Goal: Task Accomplishment & Management: Use online tool/utility

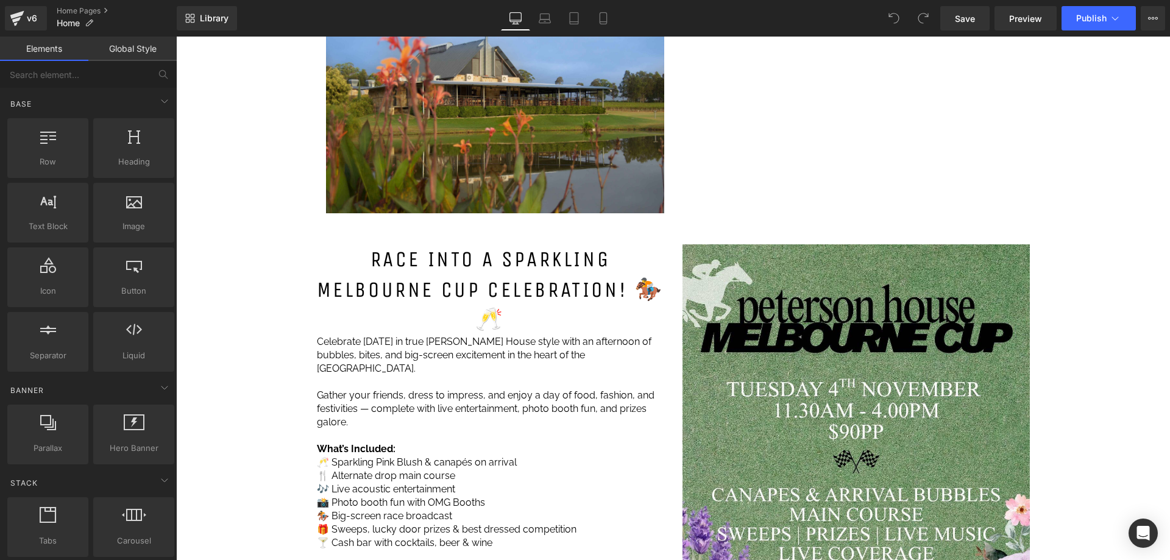
scroll to position [1036, 0]
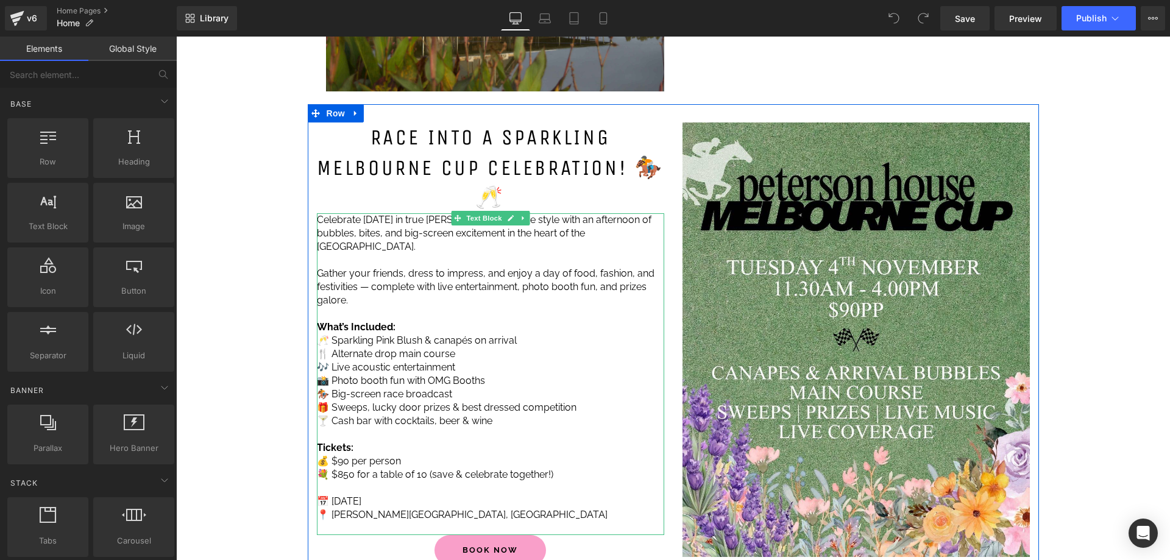
click at [372, 495] on p "📅 [DATE]" at bounding box center [490, 501] width 347 height 13
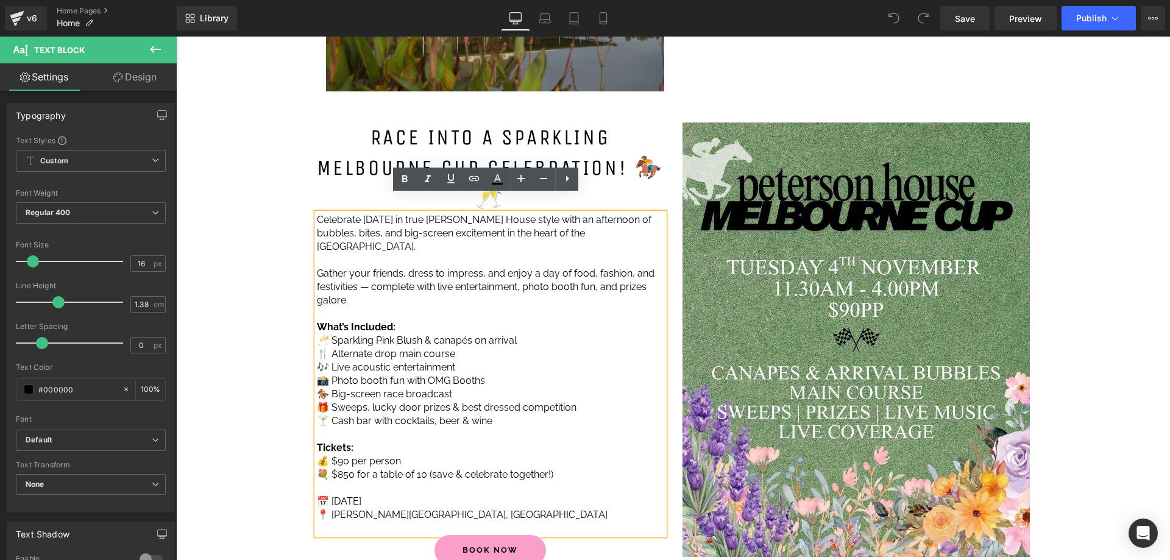
click at [374, 495] on p "📅 [DATE]" at bounding box center [490, 501] width 347 height 13
click at [977, 17] on link "Save" at bounding box center [964, 18] width 49 height 24
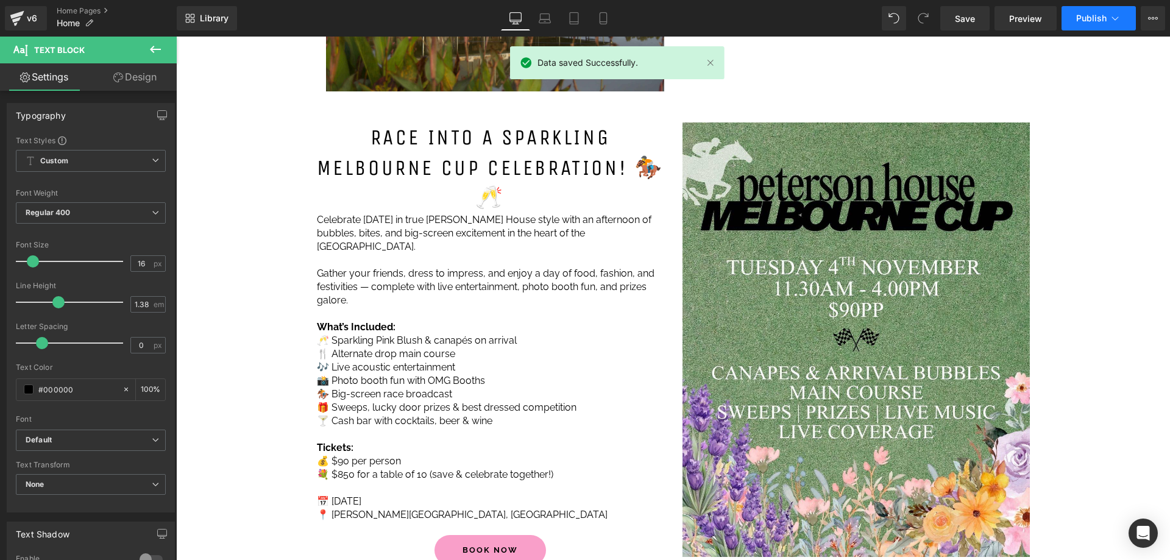
click at [1093, 16] on span "Publish" at bounding box center [1091, 18] width 30 height 10
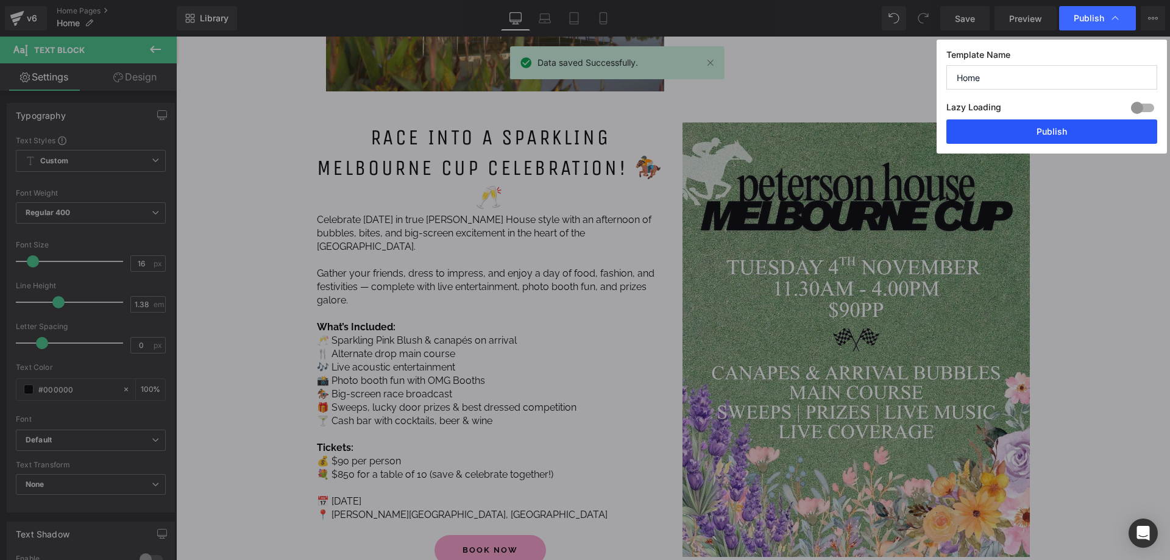
click at [1013, 135] on button "Publish" at bounding box center [1051, 131] width 211 height 24
